Goal: Complete application form

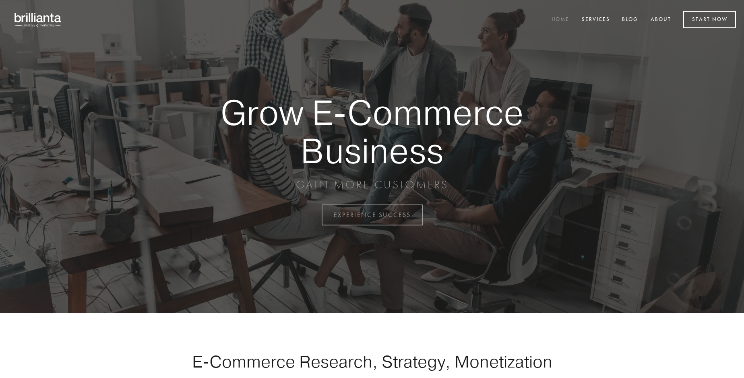
scroll to position [2110, 0]
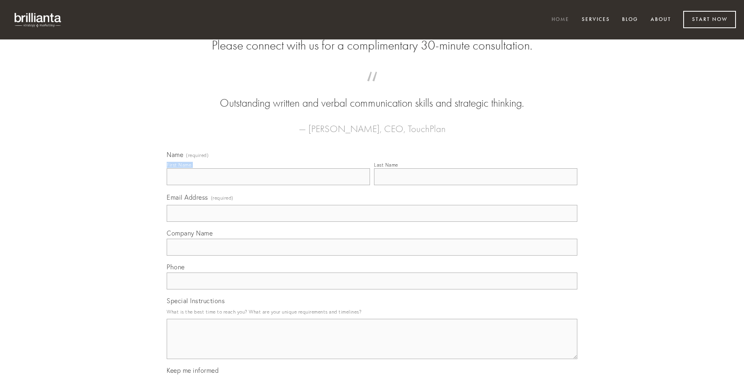
type input "[PERSON_NAME]"
click at [475, 185] on input "Last Name" at bounding box center [475, 176] width 203 height 17
type input "[PERSON_NAME]"
click at [372, 222] on input "Email Address (required)" at bounding box center [372, 213] width 411 height 17
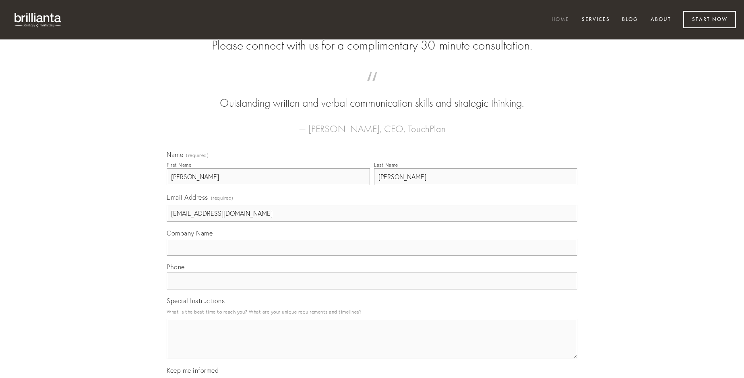
type input "[EMAIL_ADDRESS][DOMAIN_NAME]"
click at [372, 256] on input "Company Name" at bounding box center [372, 247] width 411 height 17
type input "paulatim"
click at [372, 289] on input "text" at bounding box center [372, 281] width 411 height 17
click at [372, 346] on textarea "Special Instructions" at bounding box center [372, 339] width 411 height 40
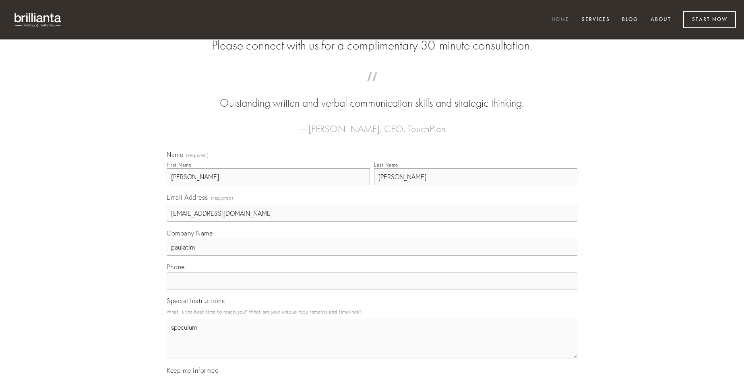
type textarea "speculum"
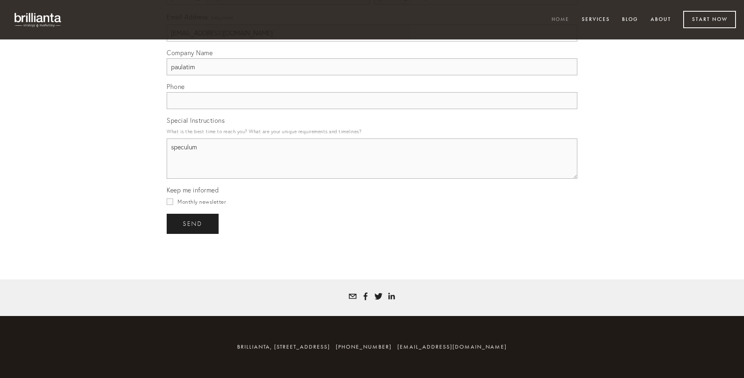
click at [193, 223] on span "send" at bounding box center [193, 223] width 20 height 7
